Goal: Information Seeking & Learning: Check status

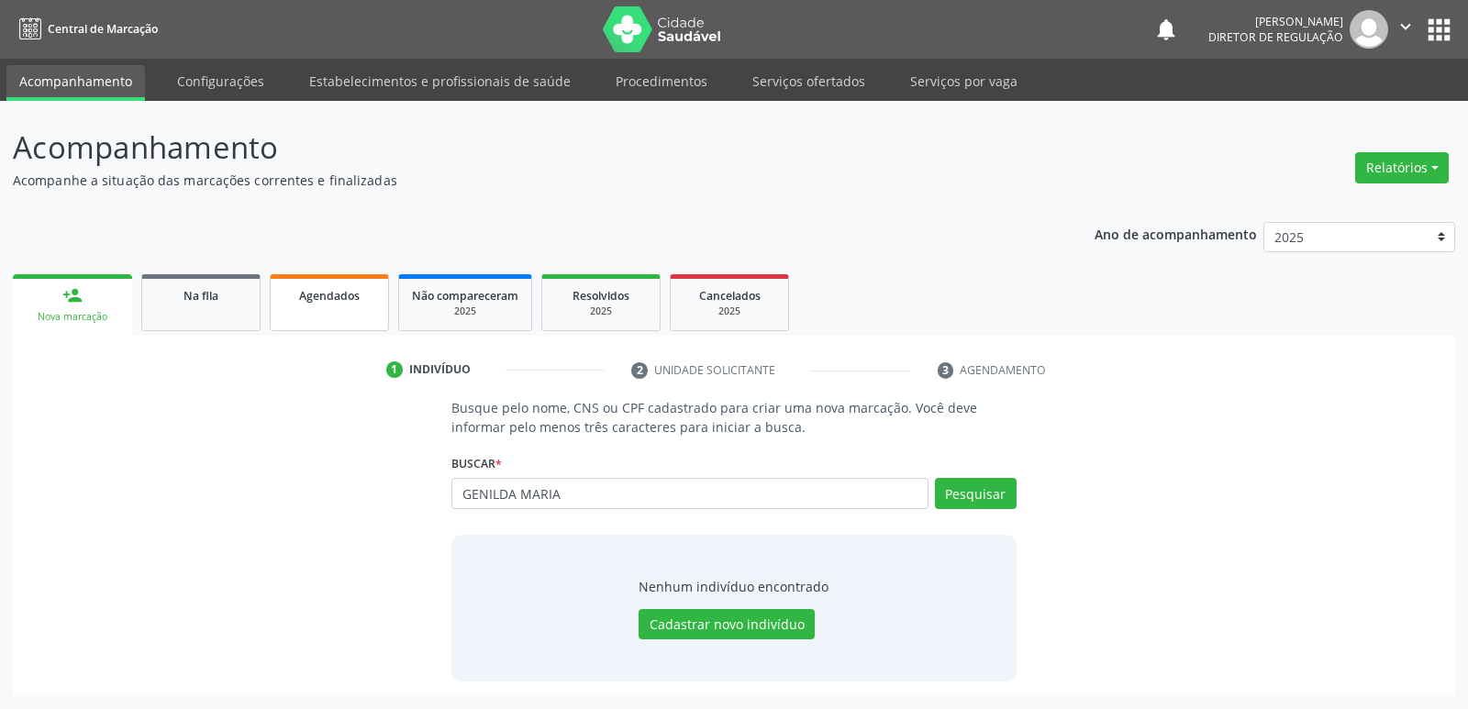
click at [346, 298] on span "Agendados" at bounding box center [329, 296] width 61 height 16
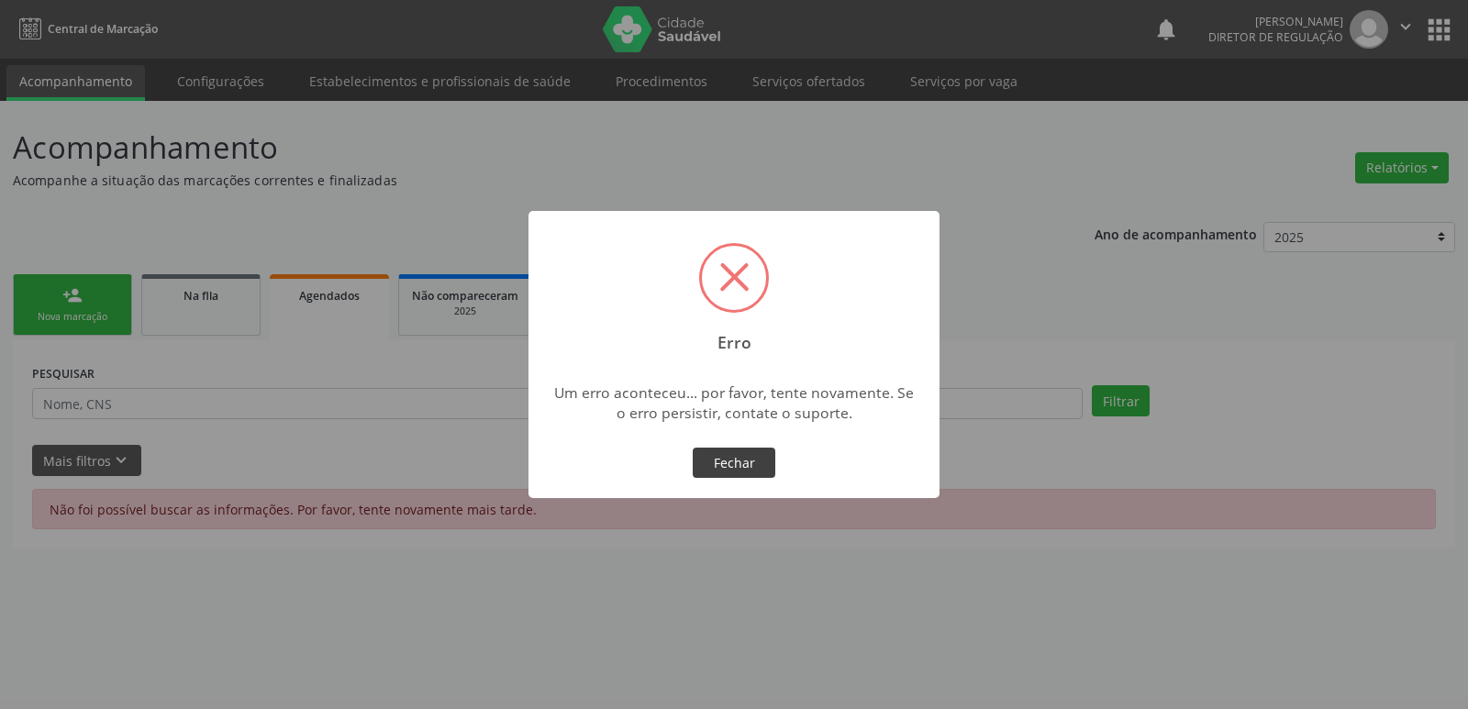
click at [734, 460] on button "Fechar" at bounding box center [734, 463] width 83 height 31
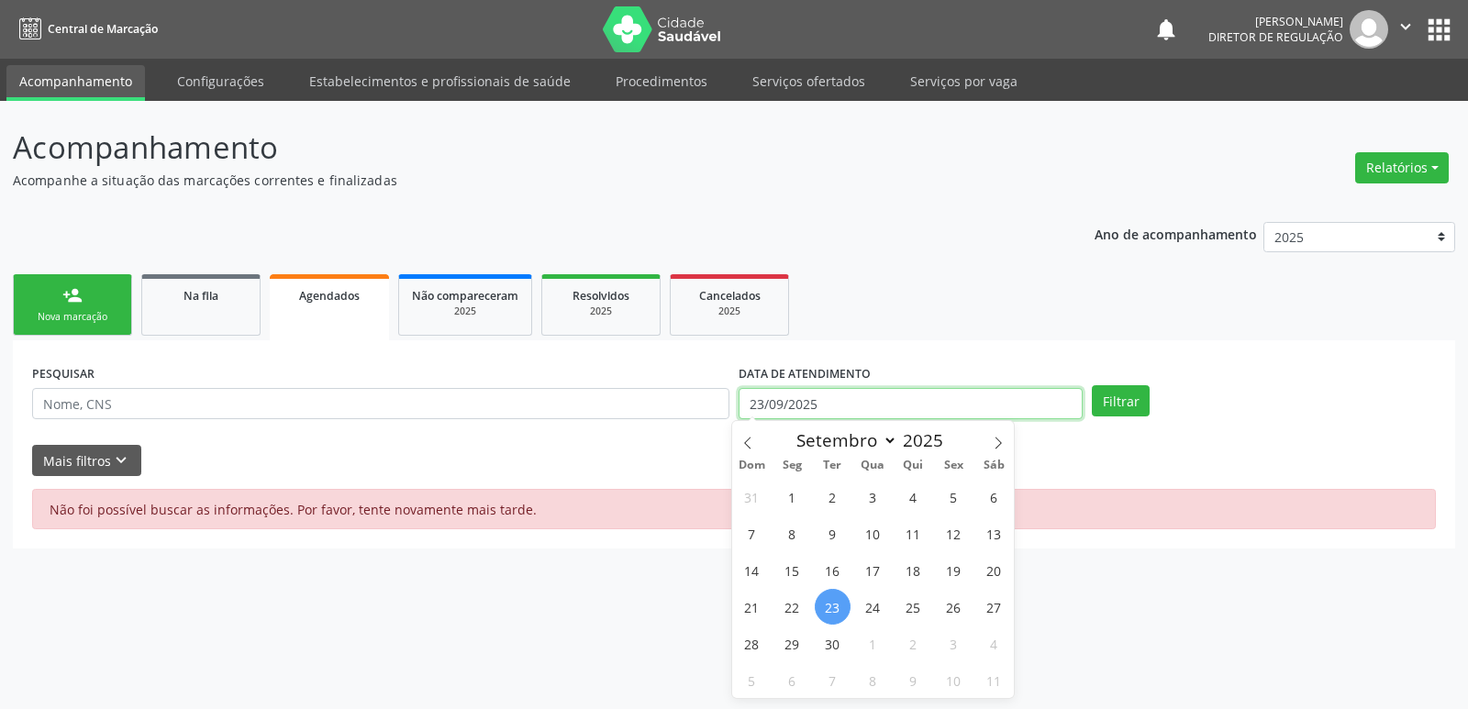
click at [845, 405] on input "23/09/2025" at bounding box center [910, 403] width 344 height 31
click at [914, 611] on span "25" at bounding box center [913, 607] width 36 height 36
type input "[DATE]"
click at [914, 609] on span "25" at bounding box center [913, 607] width 36 height 36
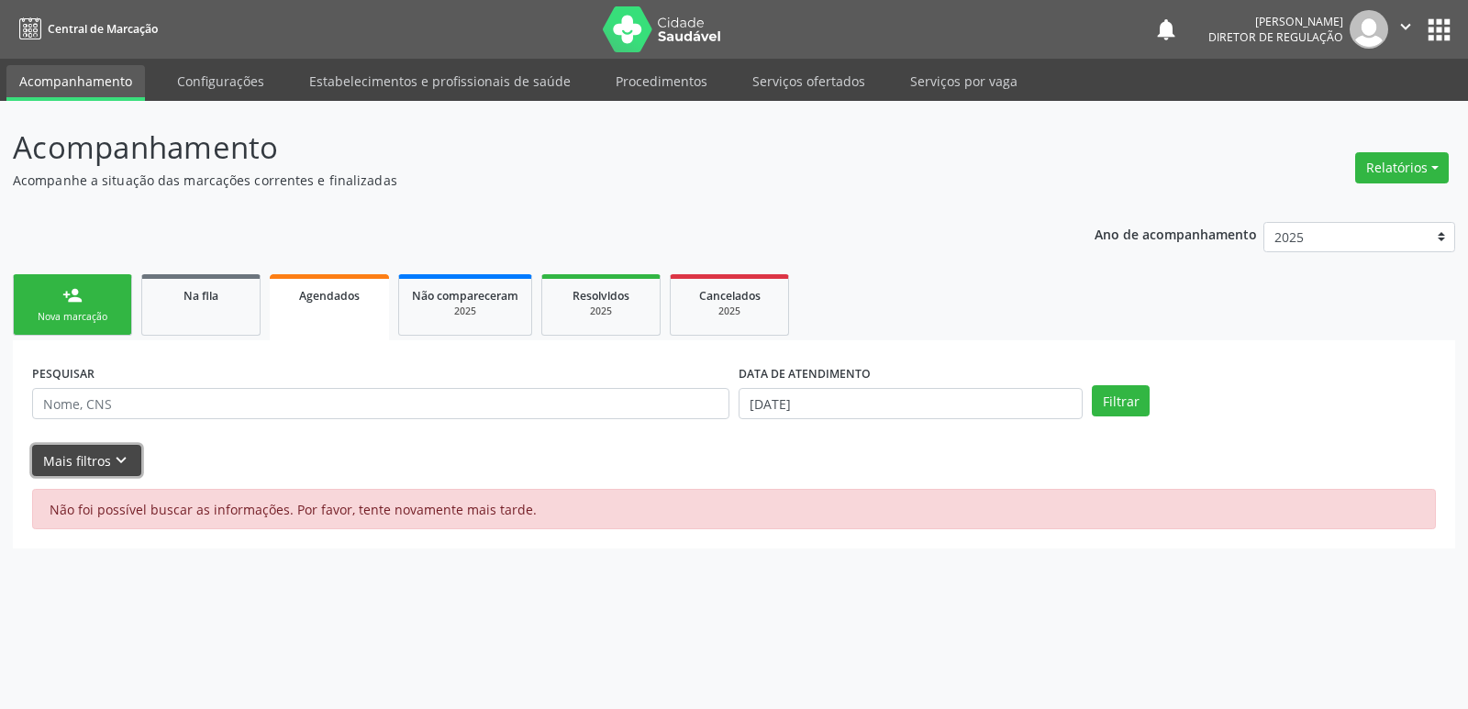
click at [116, 459] on icon "keyboard_arrow_down" at bounding box center [121, 460] width 20 height 20
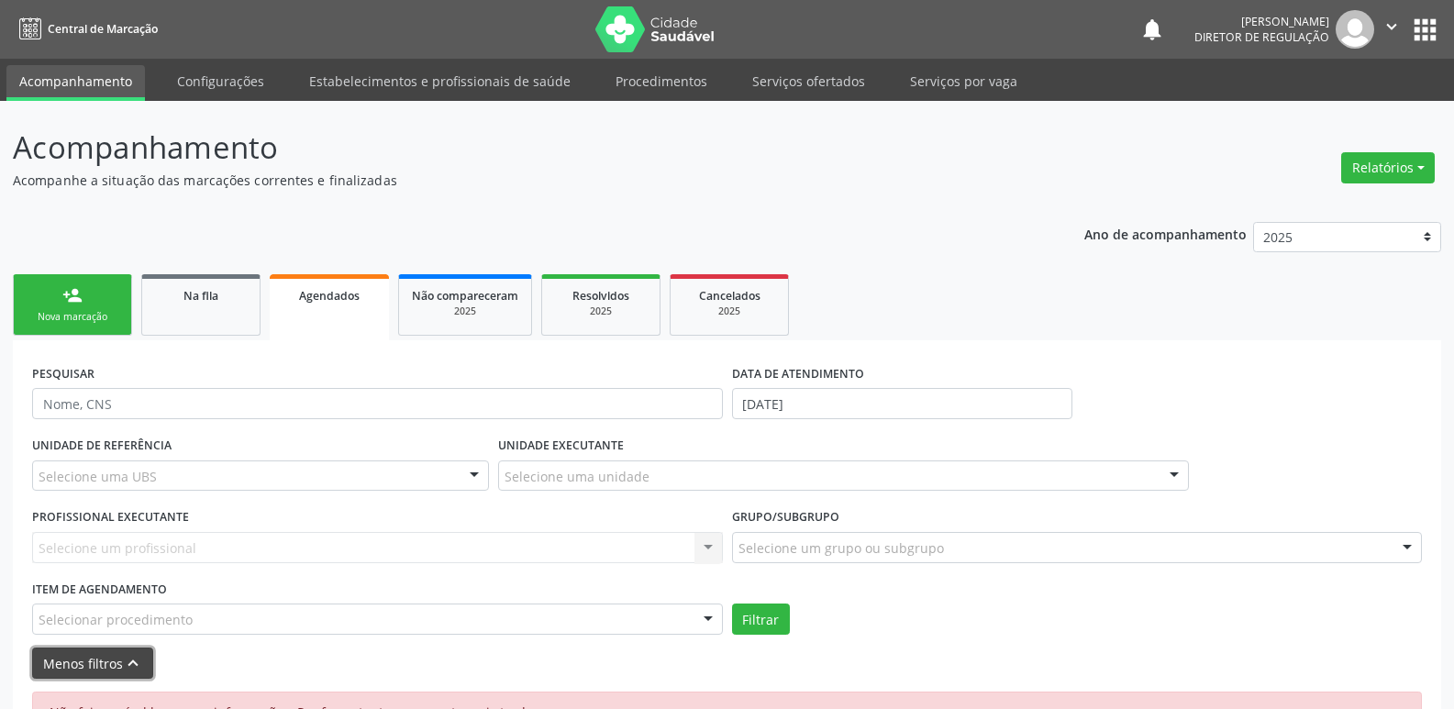
scroll to position [55, 0]
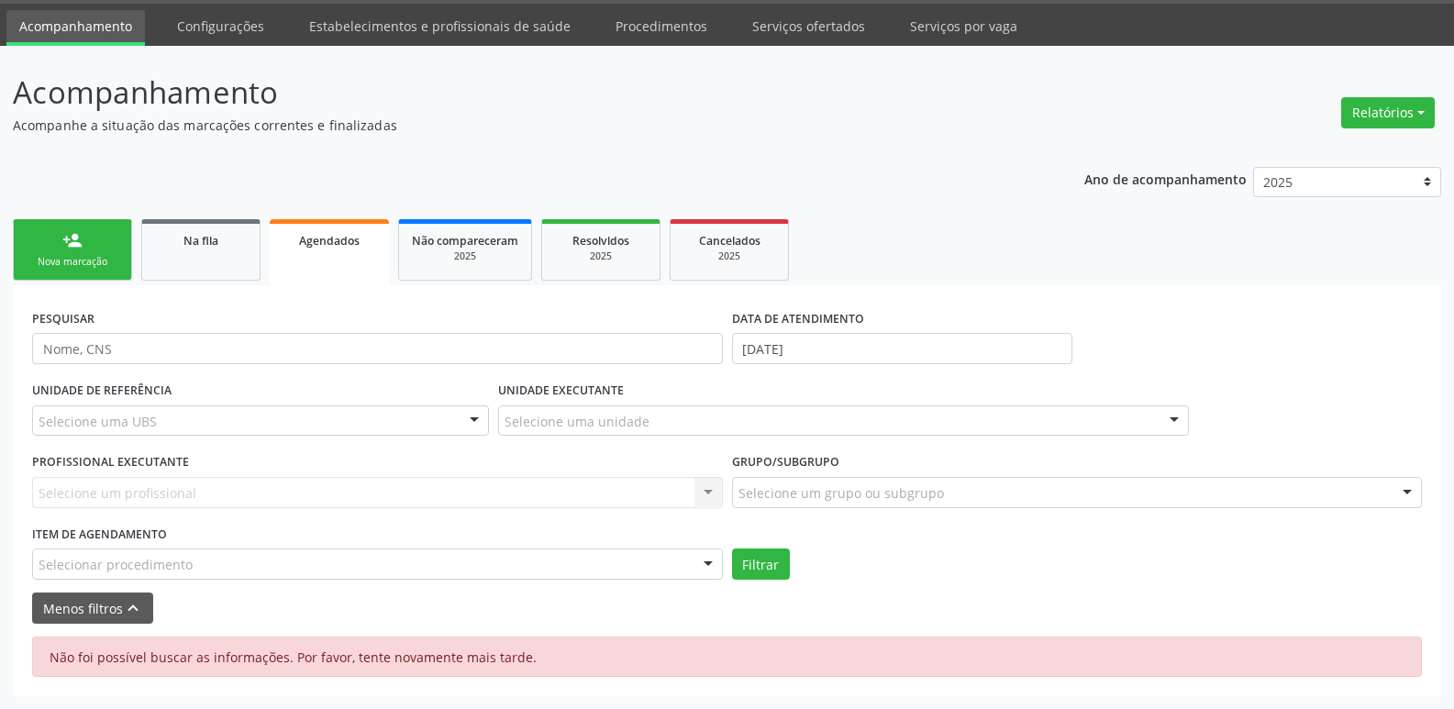
drag, startPoint x: 252, startPoint y: 559, endPoint x: 262, endPoint y: 556, distance: 10.5
click at [260, 557] on div "Selecionar procedimento" at bounding box center [377, 564] width 691 height 31
type input "CARDIOLO"
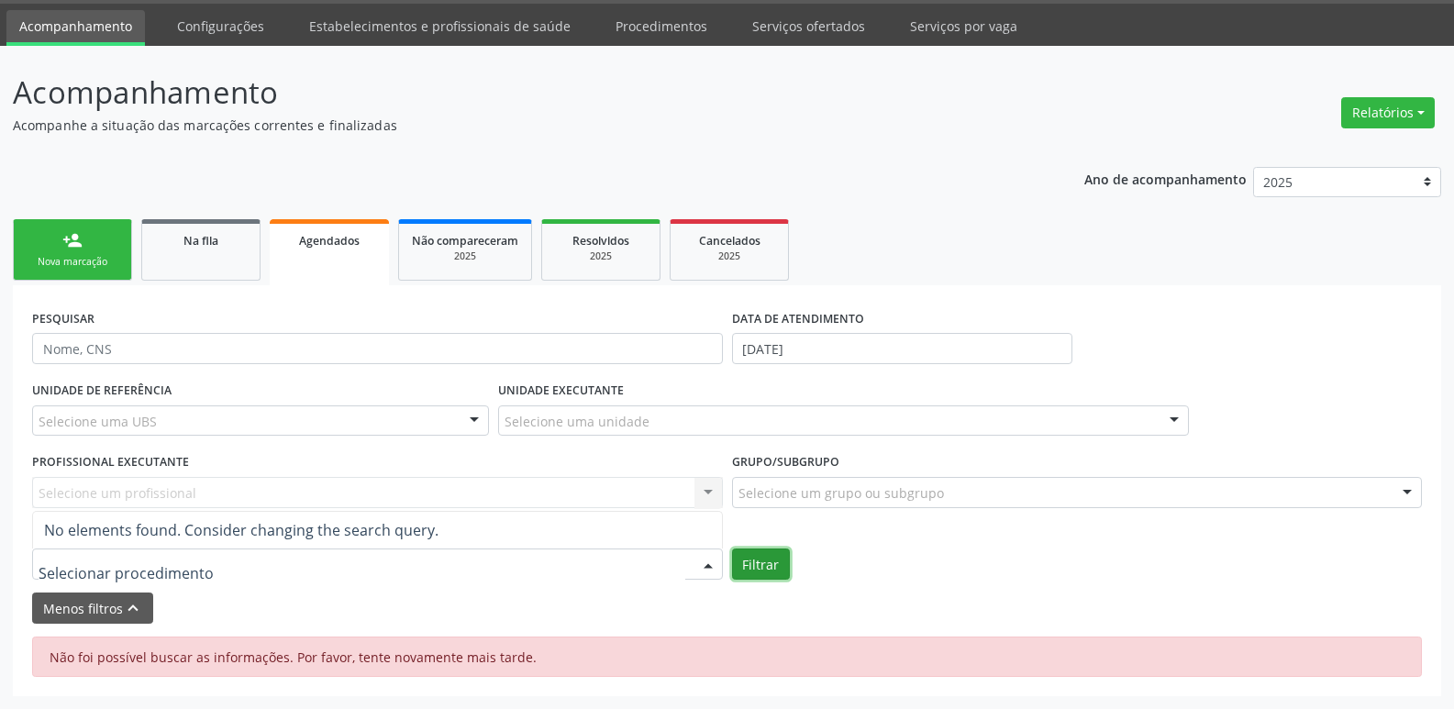
click at [770, 560] on button "Filtrar" at bounding box center [761, 564] width 58 height 31
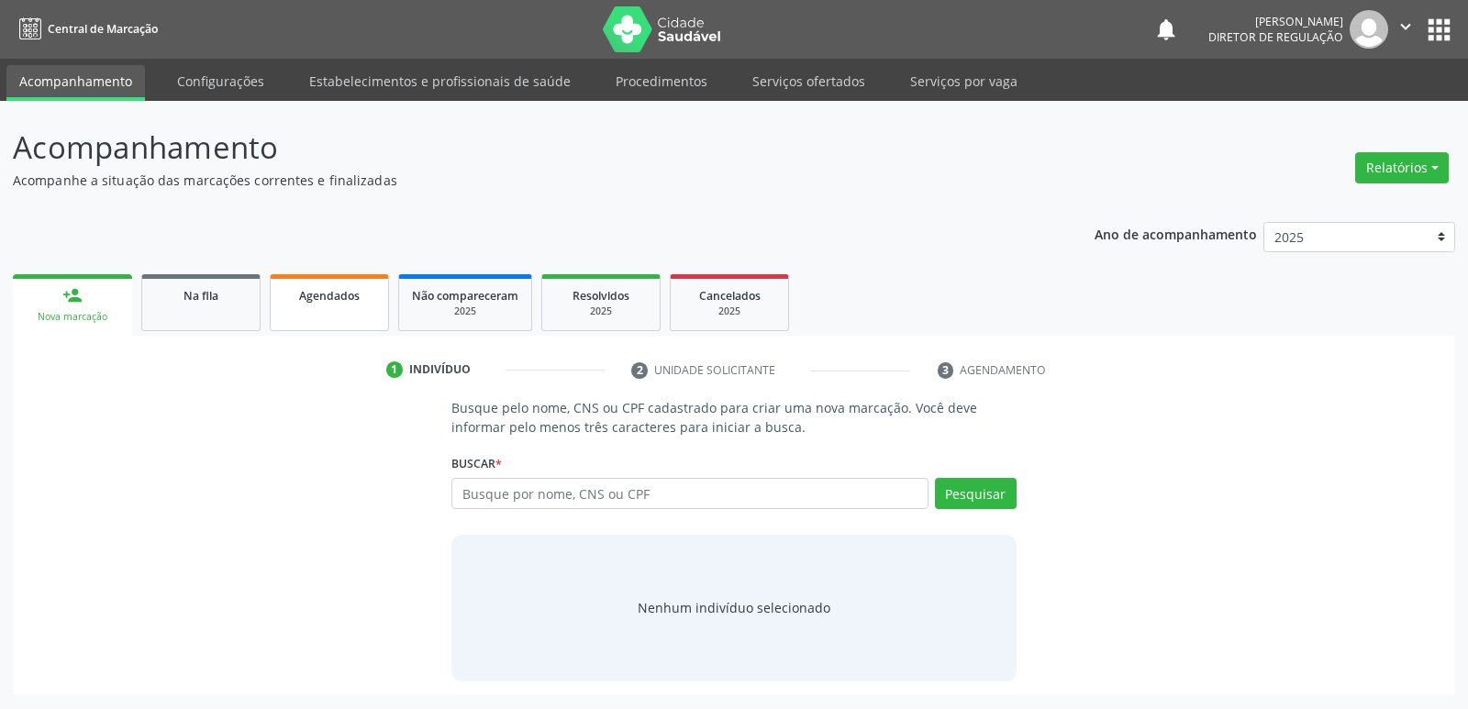
click at [351, 306] on link "Agendados" at bounding box center [329, 302] width 119 height 57
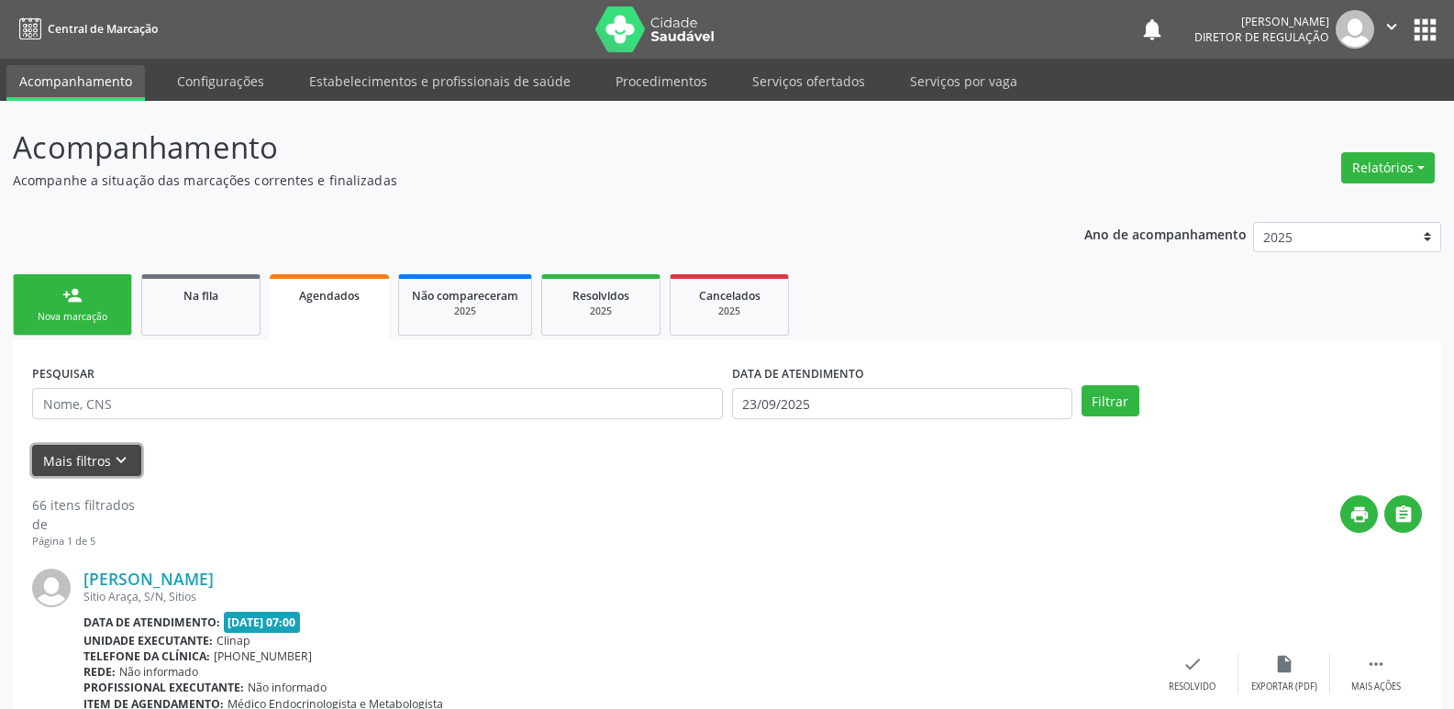
click at [113, 458] on icon "keyboard_arrow_down" at bounding box center [121, 460] width 20 height 20
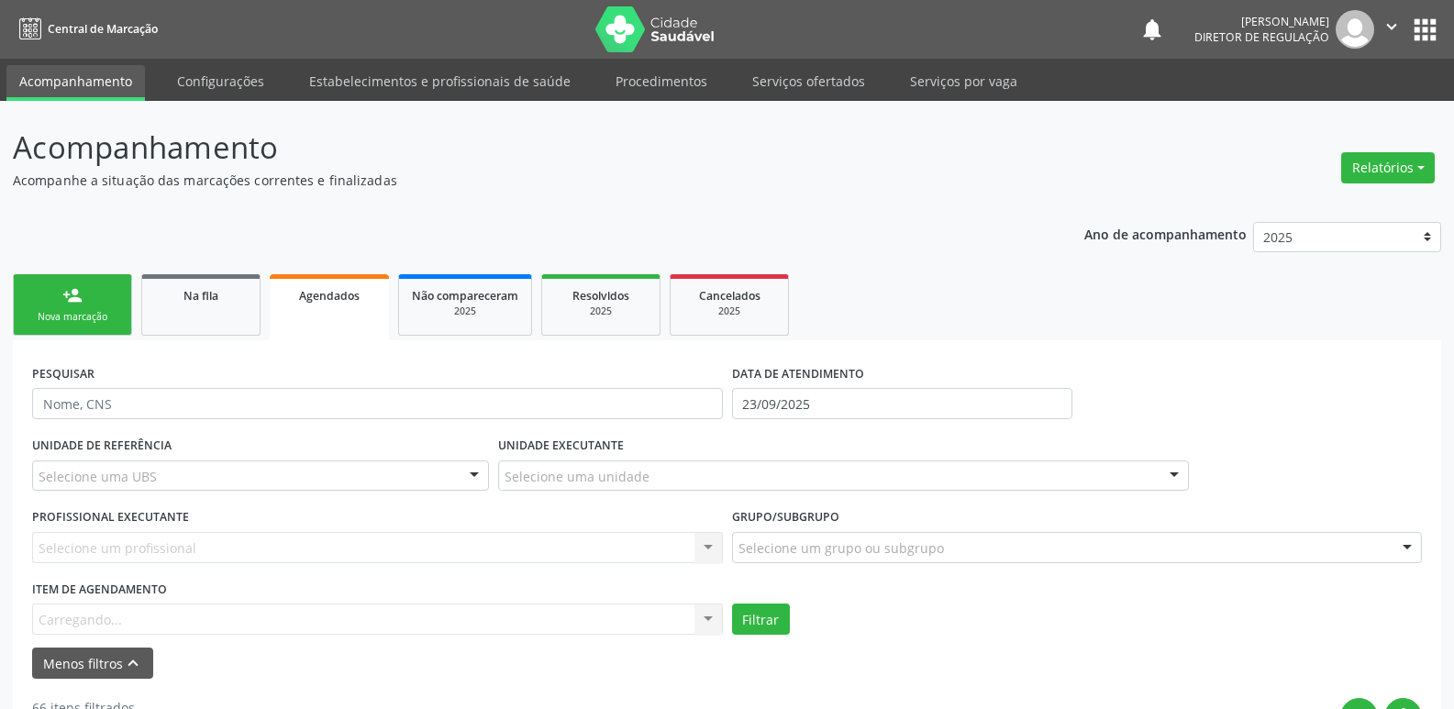
click at [216, 614] on div "Item de agendamento [GEOGRAPHIC_DATA]... No elements found. Consider changing t…" at bounding box center [377, 605] width 691 height 59
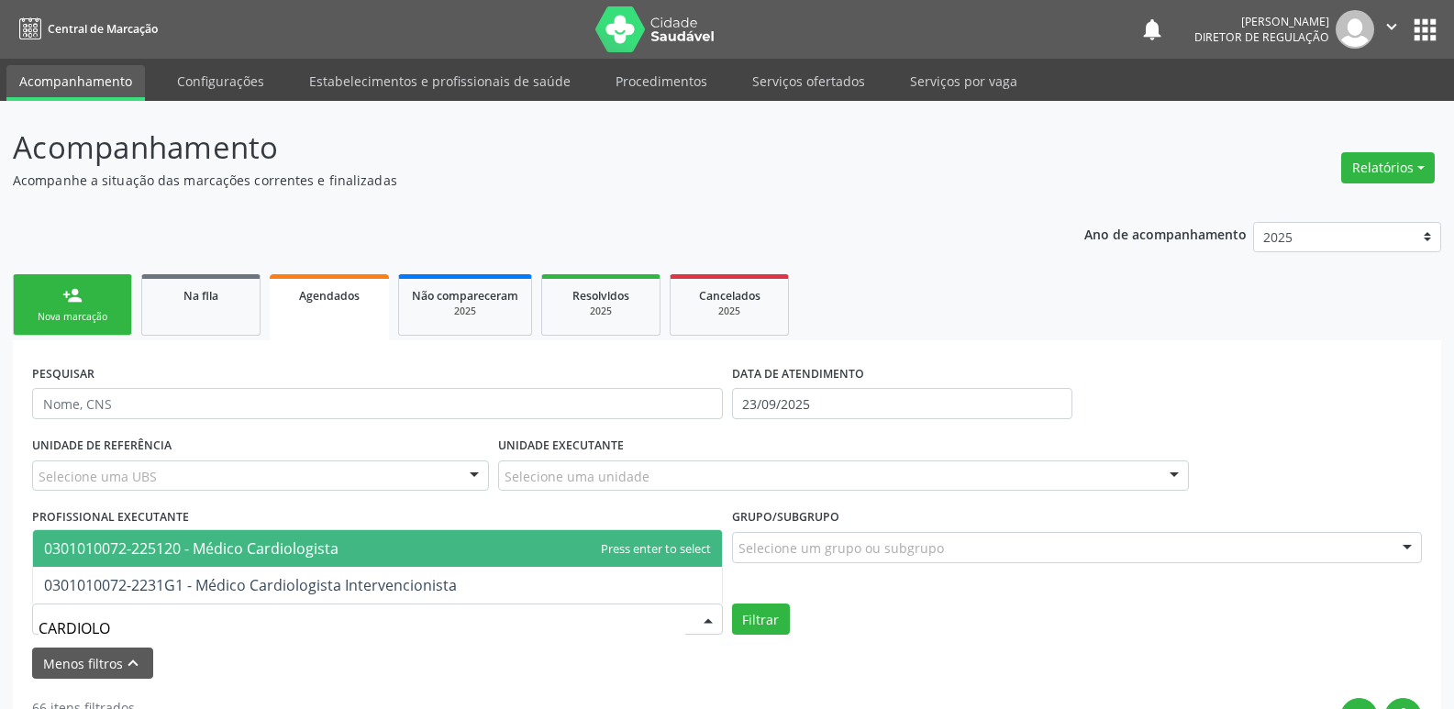
type input "CARDIOLOG"
click at [239, 547] on span "0301010072-225120 - Médico Cardiologista" at bounding box center [191, 548] width 294 height 20
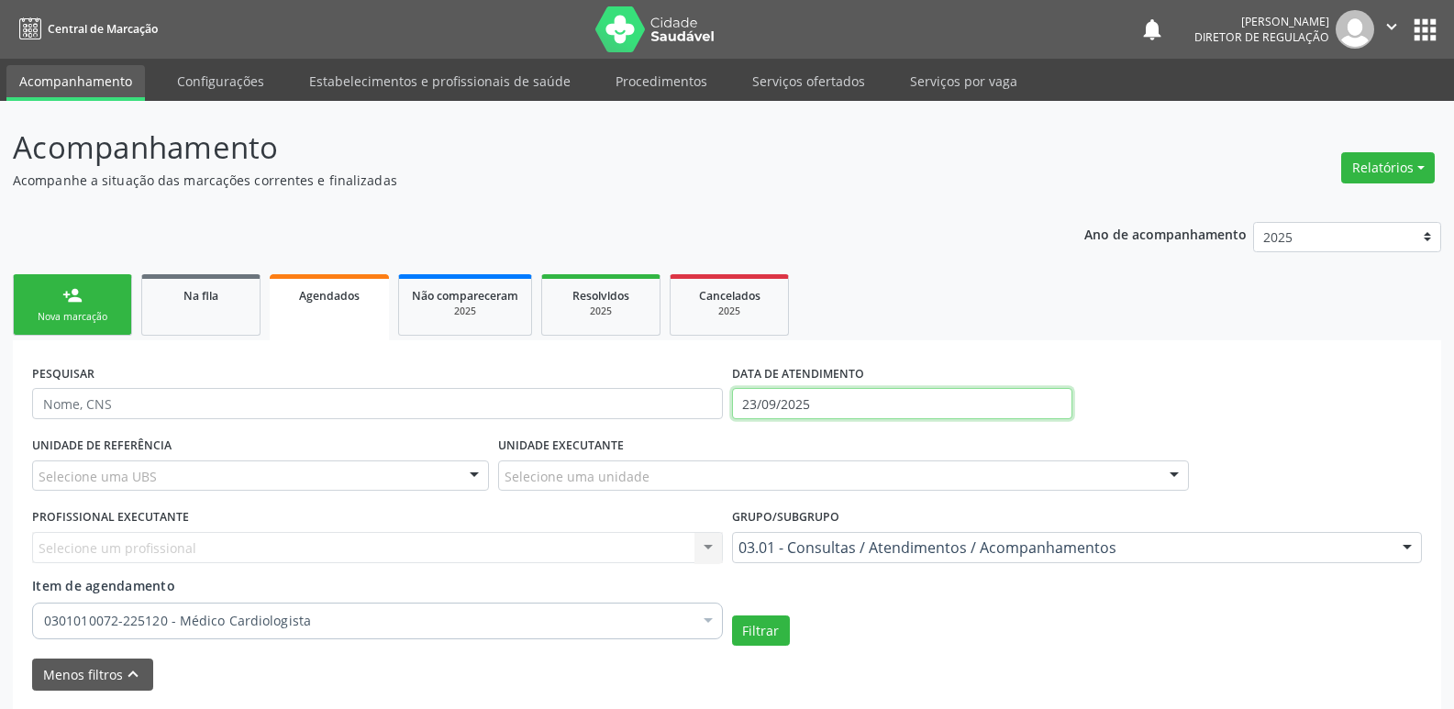
click at [825, 403] on input "23/09/2025" at bounding box center [902, 403] width 340 height 31
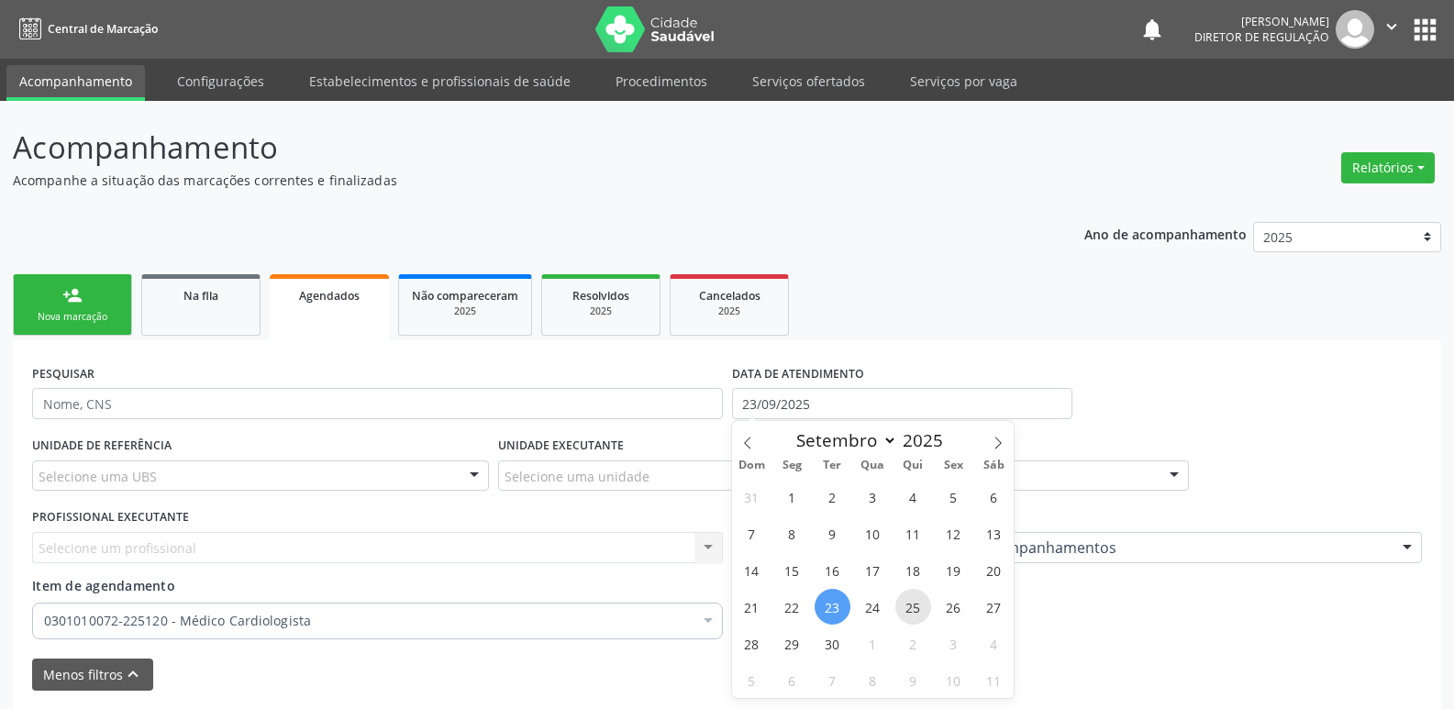
click at [910, 606] on span "25" at bounding box center [913, 607] width 36 height 36
type input "[DATE]"
click at [905, 606] on span "25" at bounding box center [913, 607] width 36 height 36
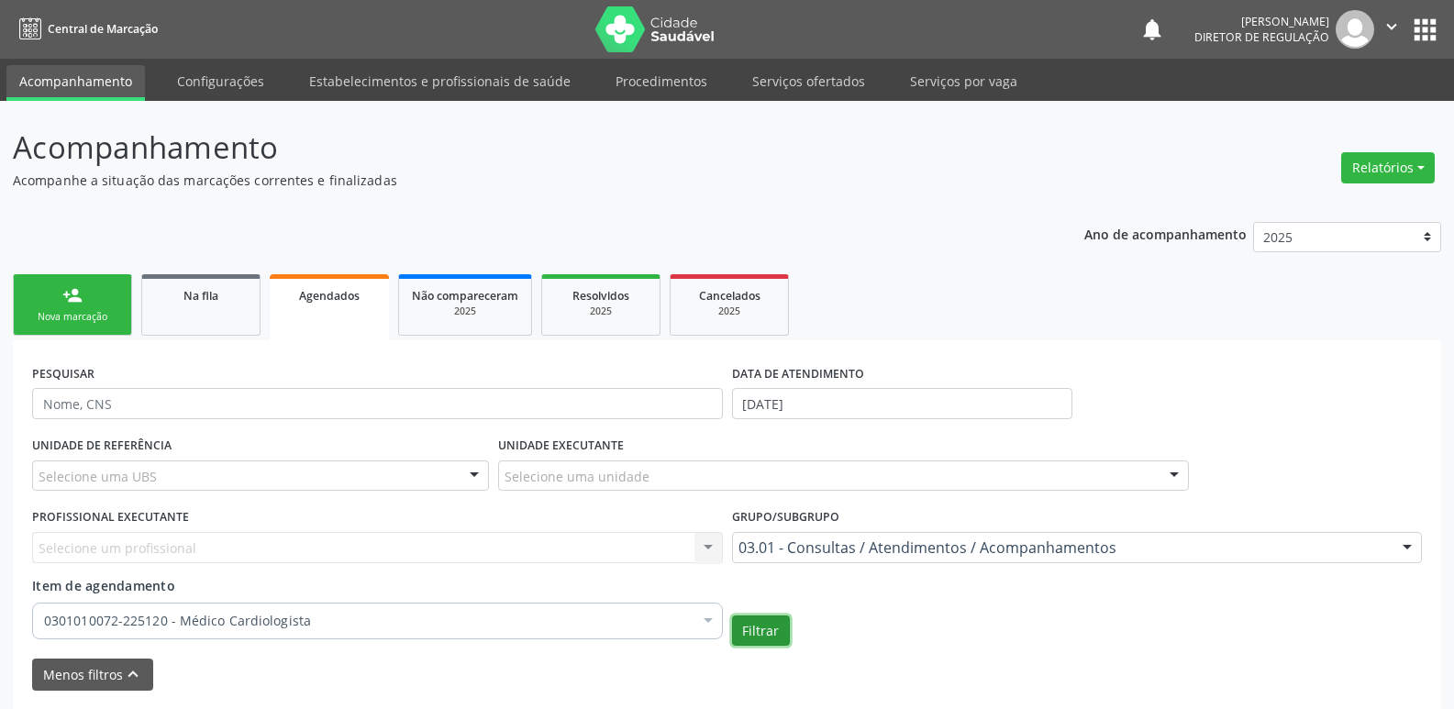
click at [764, 633] on button "Filtrar" at bounding box center [761, 631] width 58 height 31
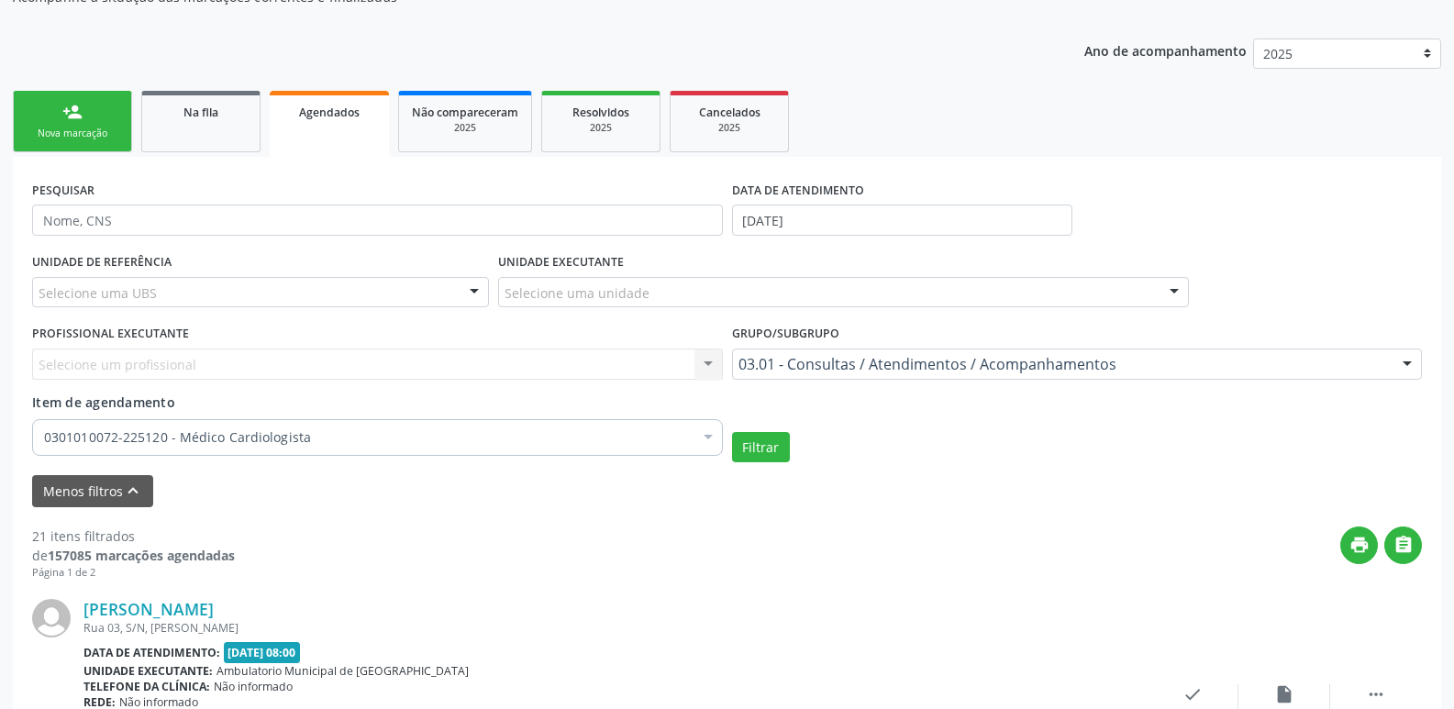
scroll to position [275, 0]
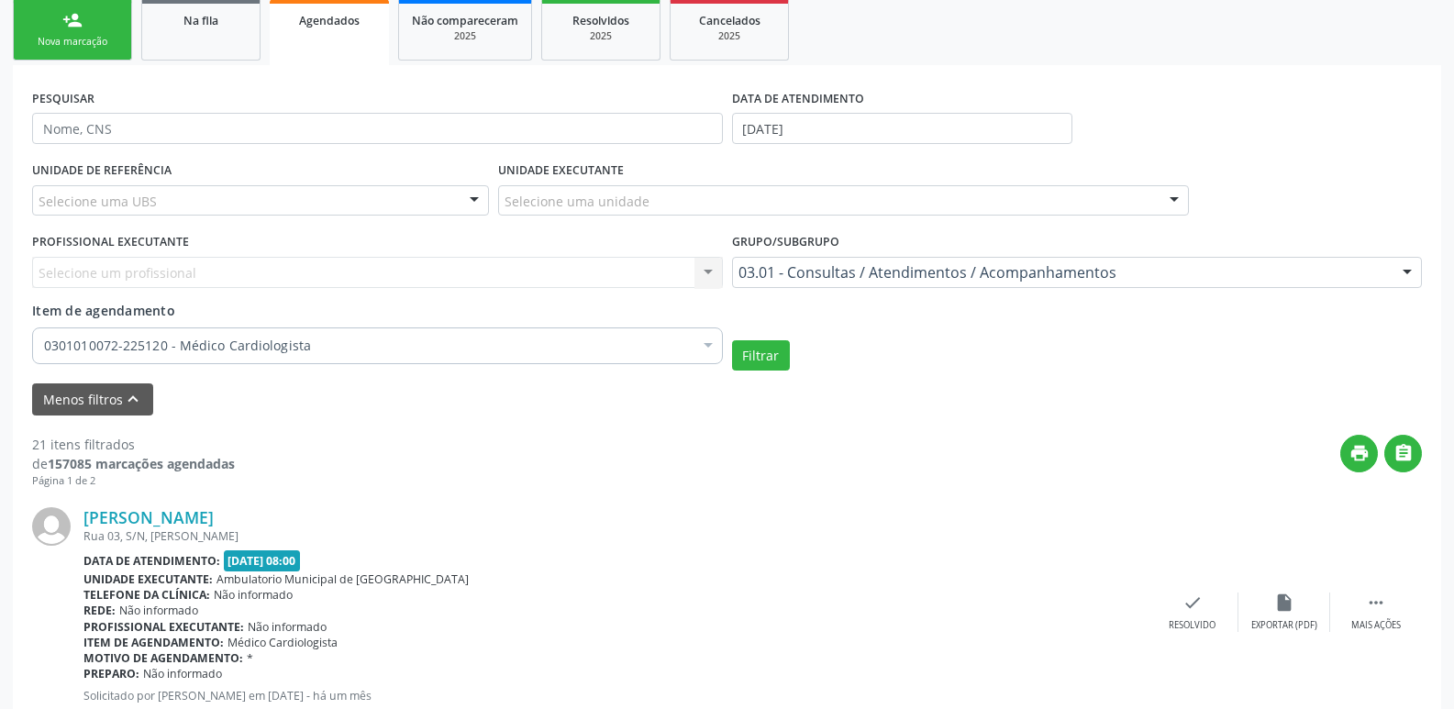
click at [682, 200] on div "Selecione uma unidade" at bounding box center [843, 200] width 691 height 31
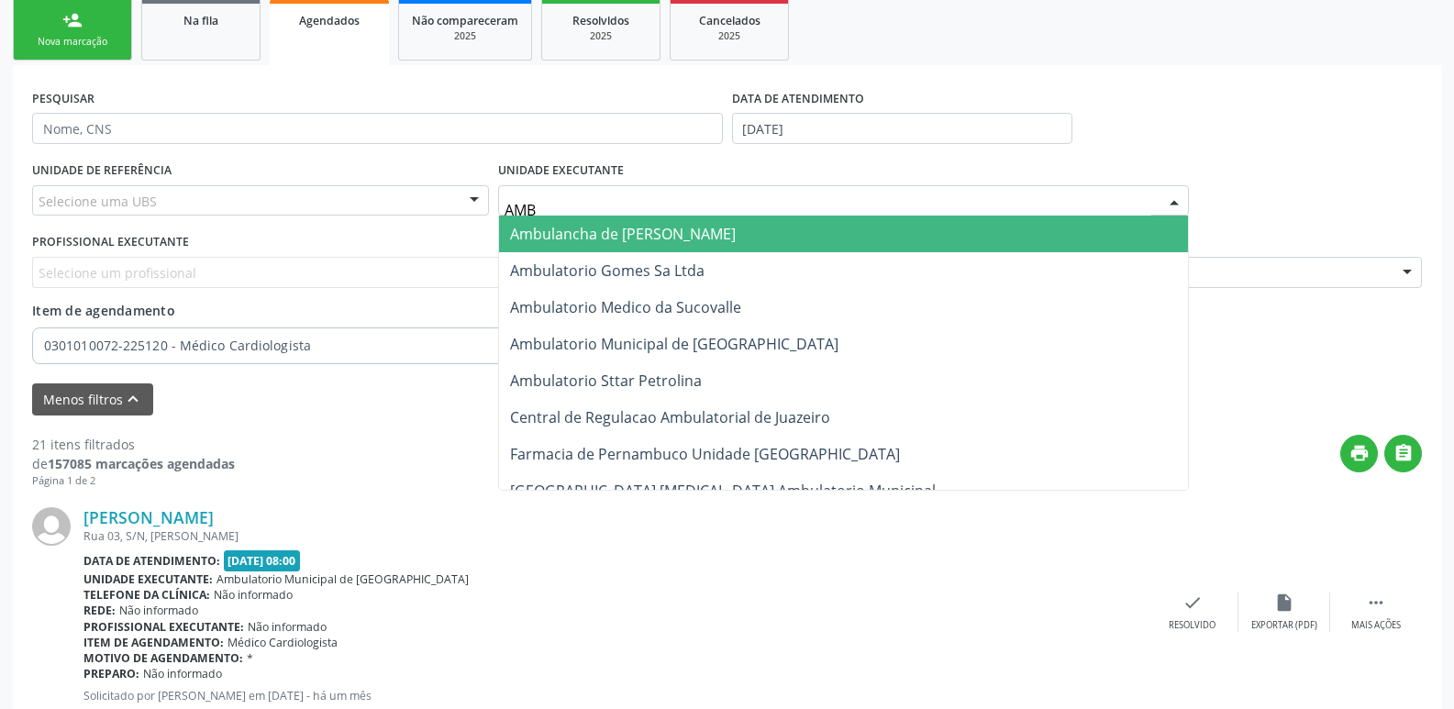
type input "AMBU"
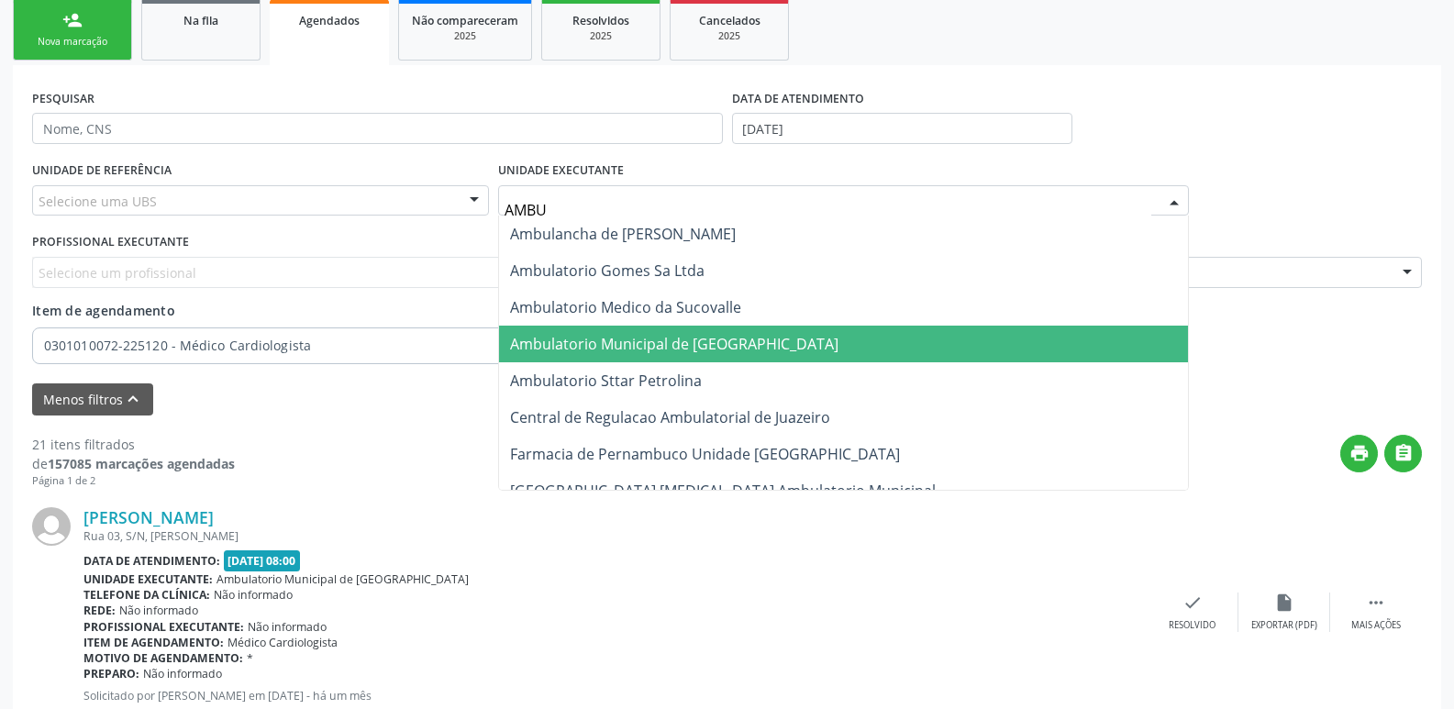
click at [721, 345] on span "Ambulatorio Municipal de [GEOGRAPHIC_DATA]" at bounding box center [674, 344] width 328 height 20
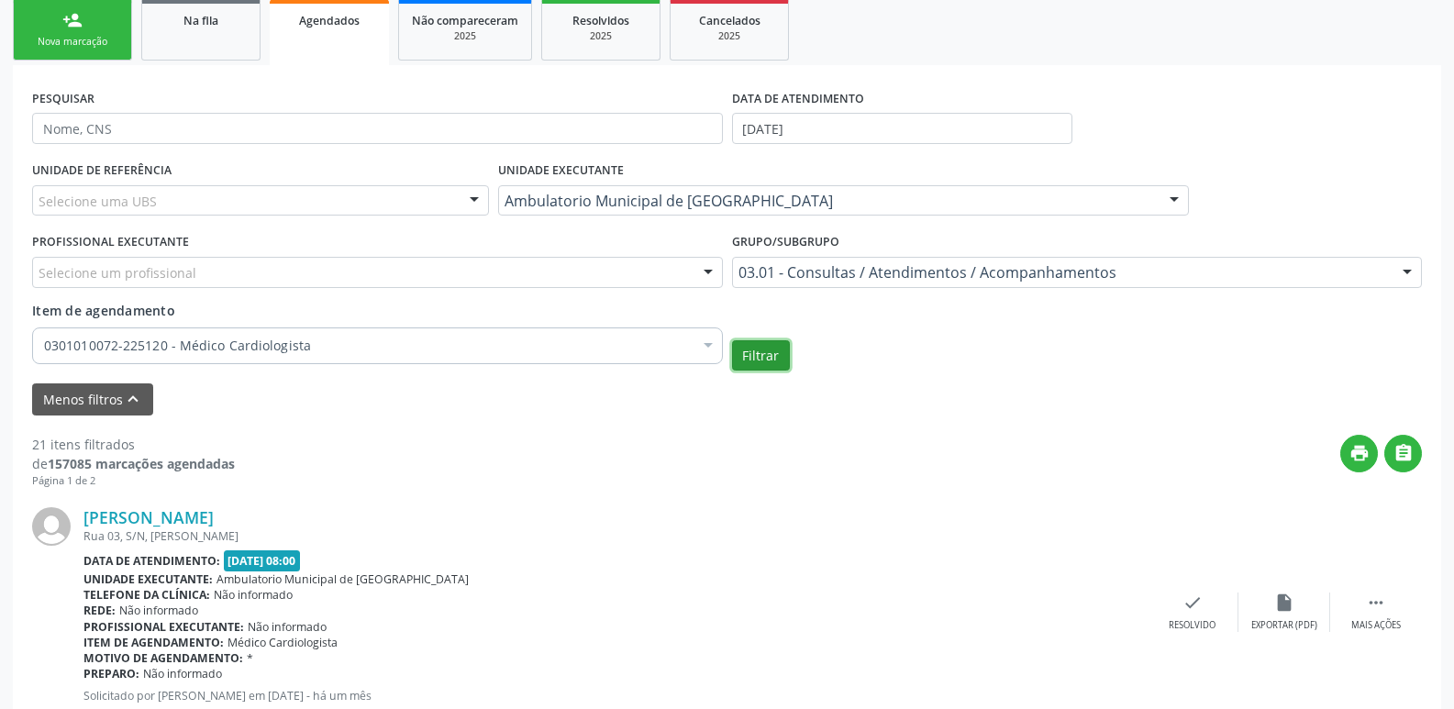
click at [758, 355] on button "Filtrar" at bounding box center [761, 355] width 58 height 31
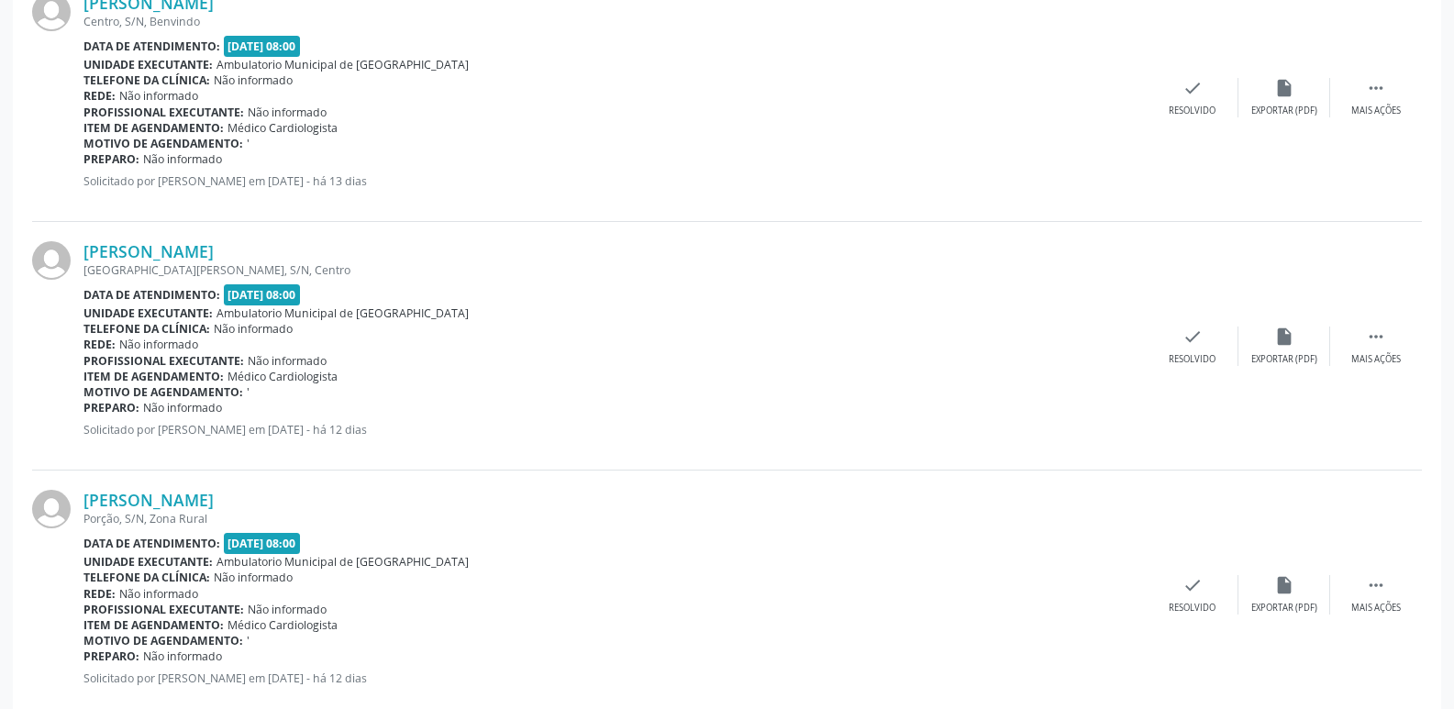
scroll to position [3947, 0]
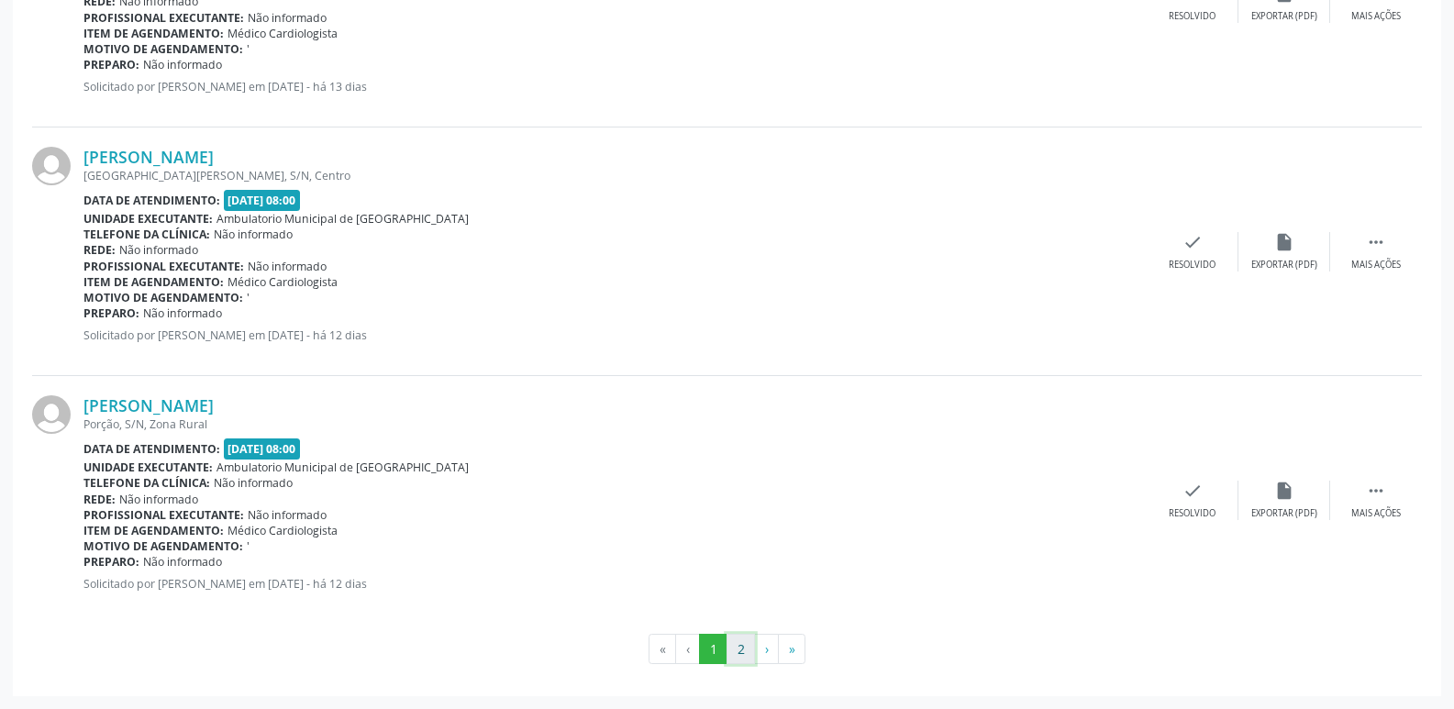
click at [744, 648] on button "2" at bounding box center [741, 649] width 28 height 31
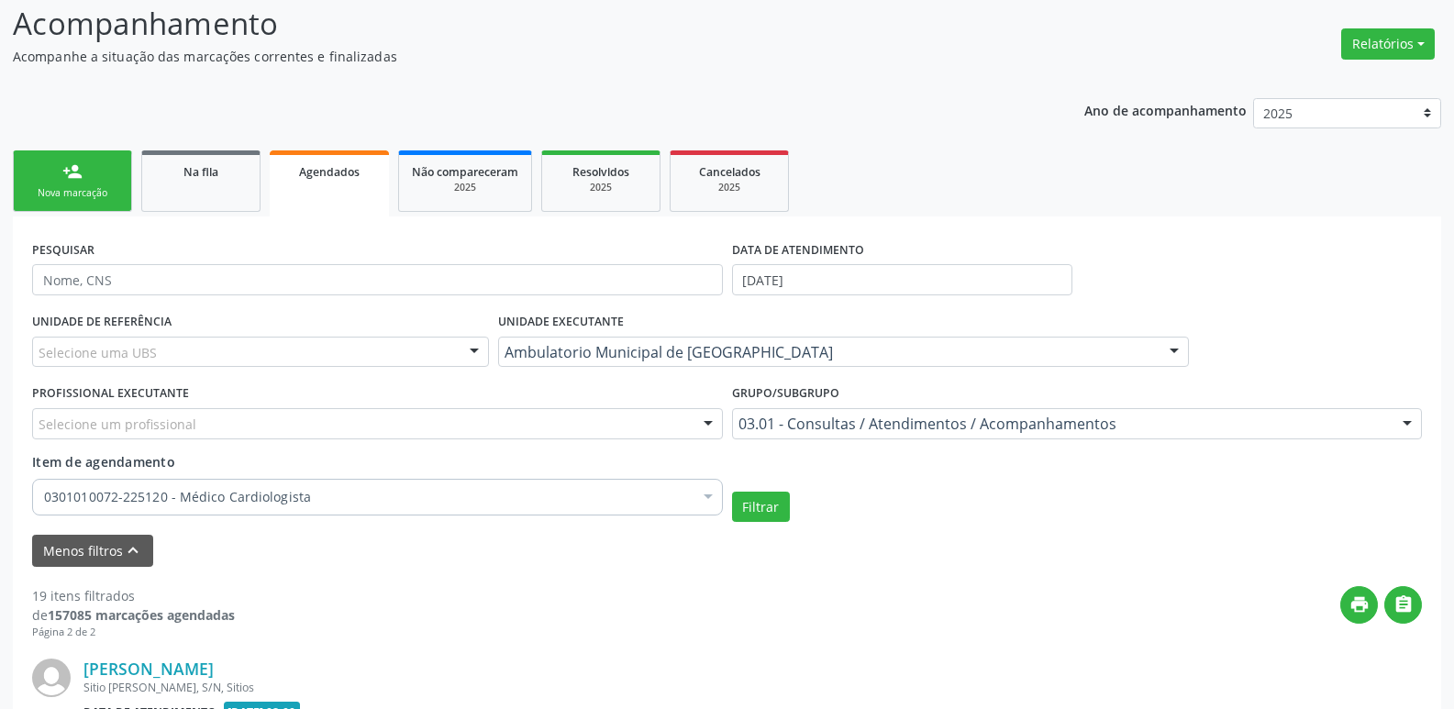
scroll to position [32, 0]
